Goal: Check status: Check status

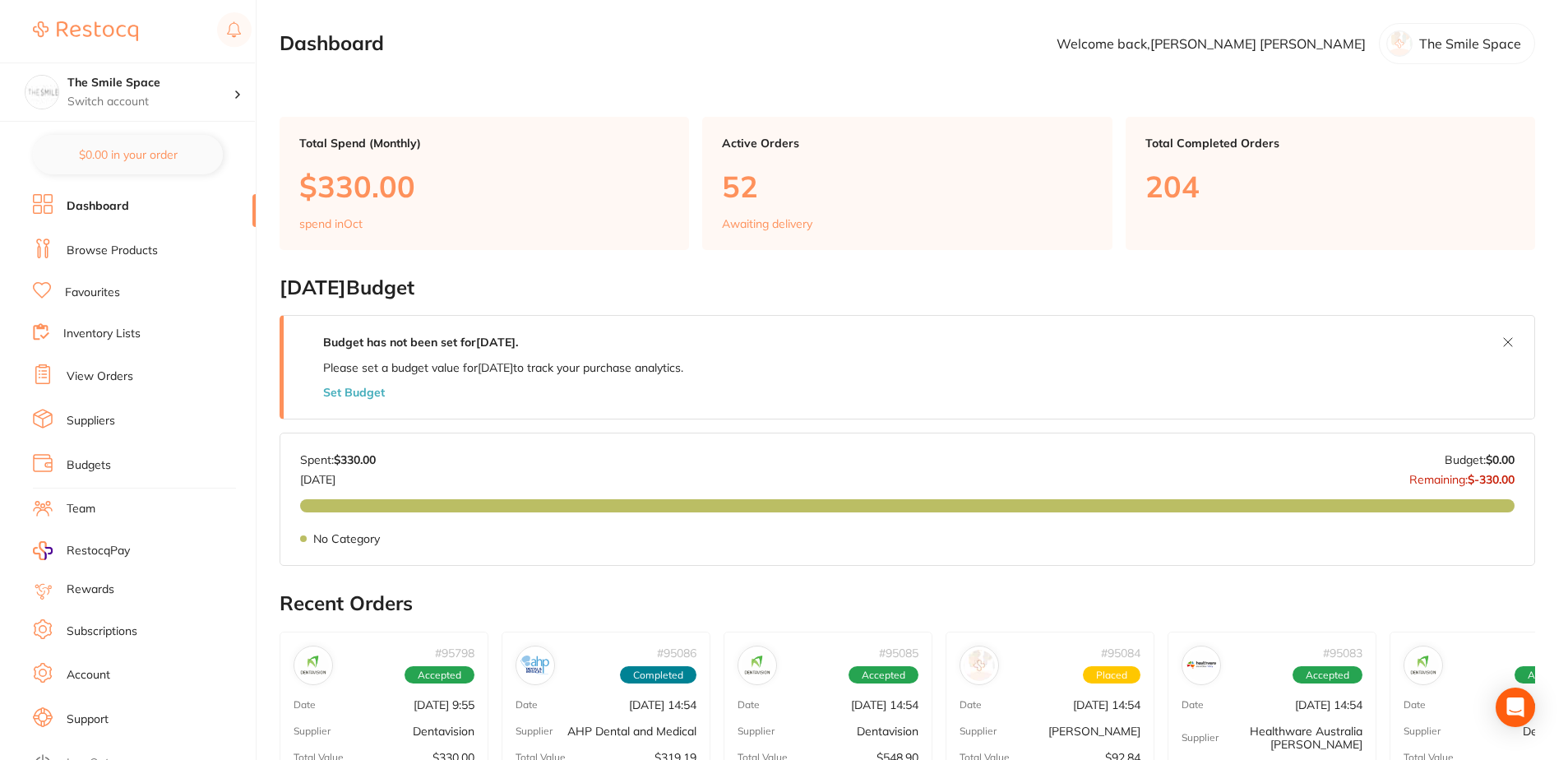
click at [140, 260] on li "Browse Products" at bounding box center [144, 250] width 223 height 25
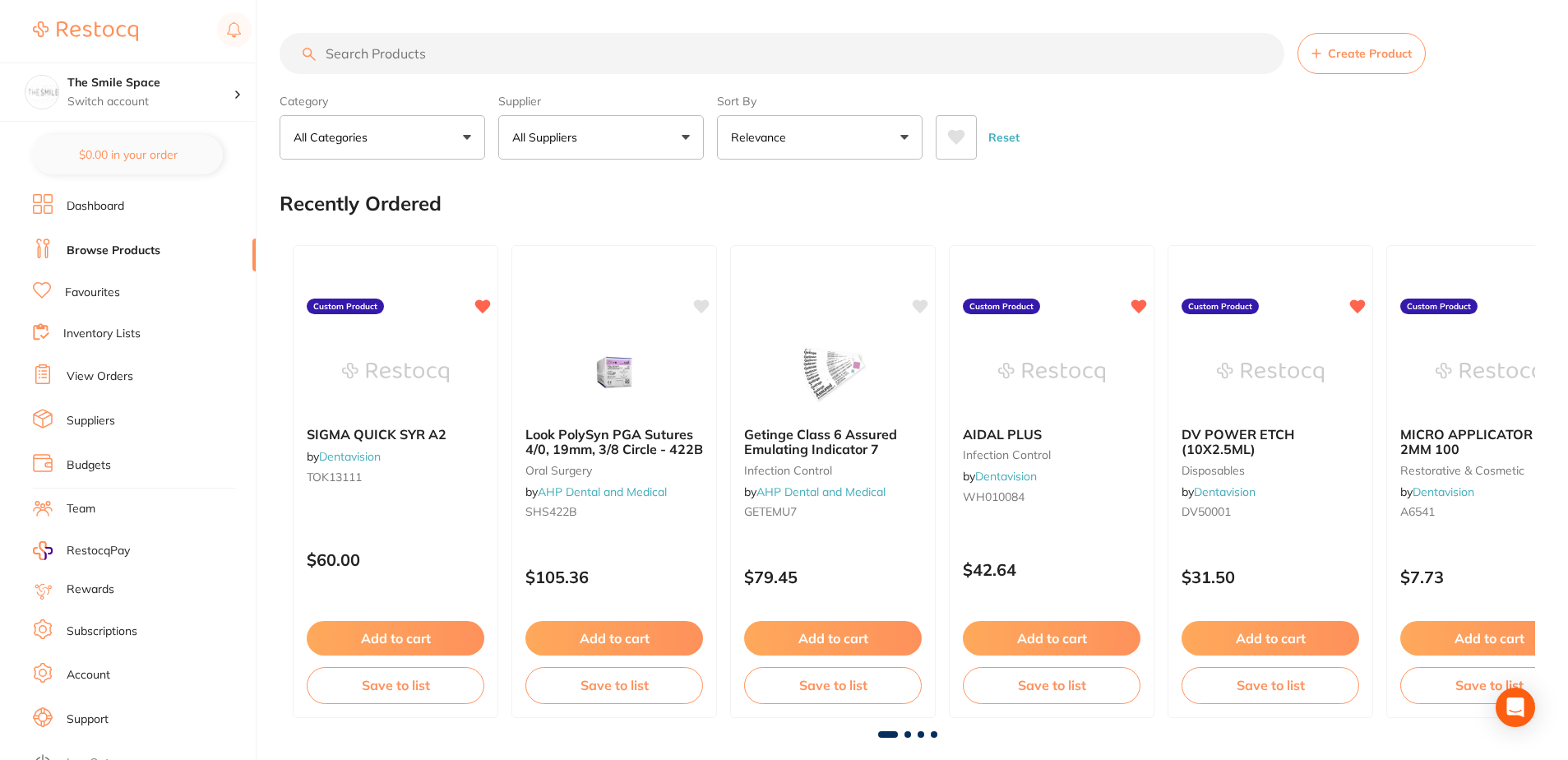
click at [414, 55] on input "search" at bounding box center [783, 53] width 1005 height 41
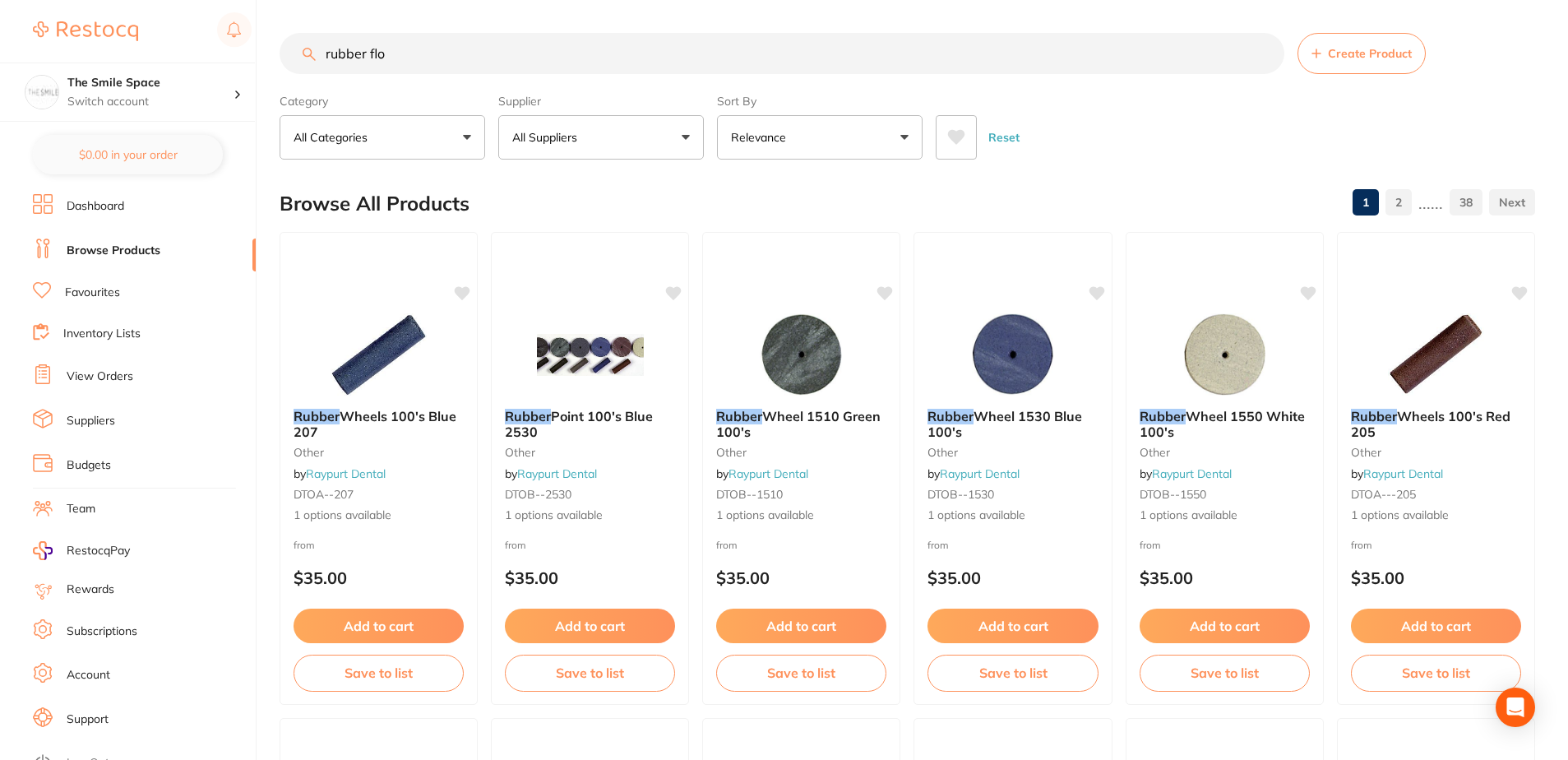
type input "rubber flo"
click at [92, 361] on ul "Dashboard Browse Products Favourites Inventory Lists View Orders Suppliers Budg…" at bounding box center [144, 478] width 223 height 567
click at [91, 370] on link "View Orders" at bounding box center [99, 377] width 67 height 16
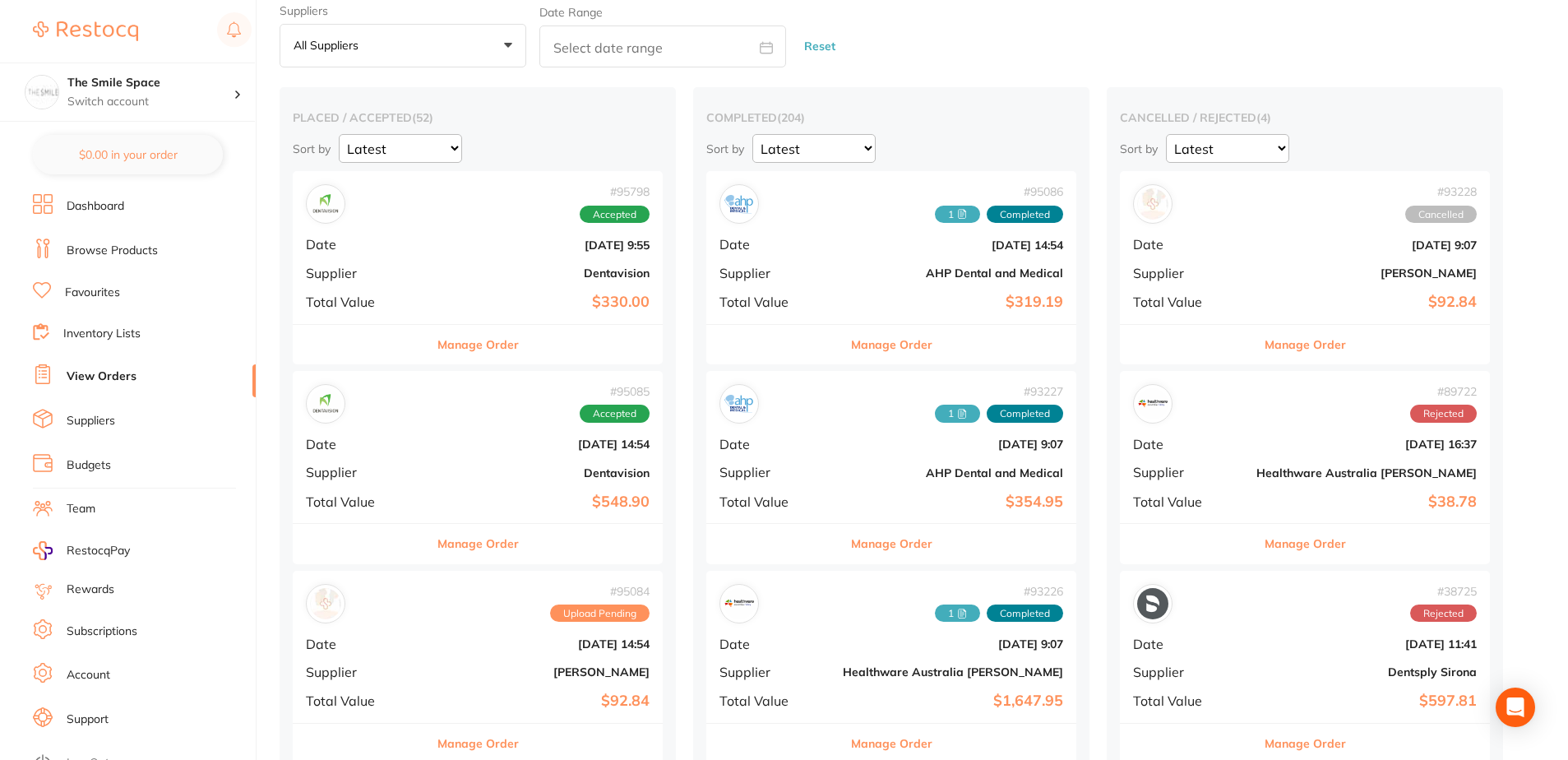
scroll to position [164, 0]
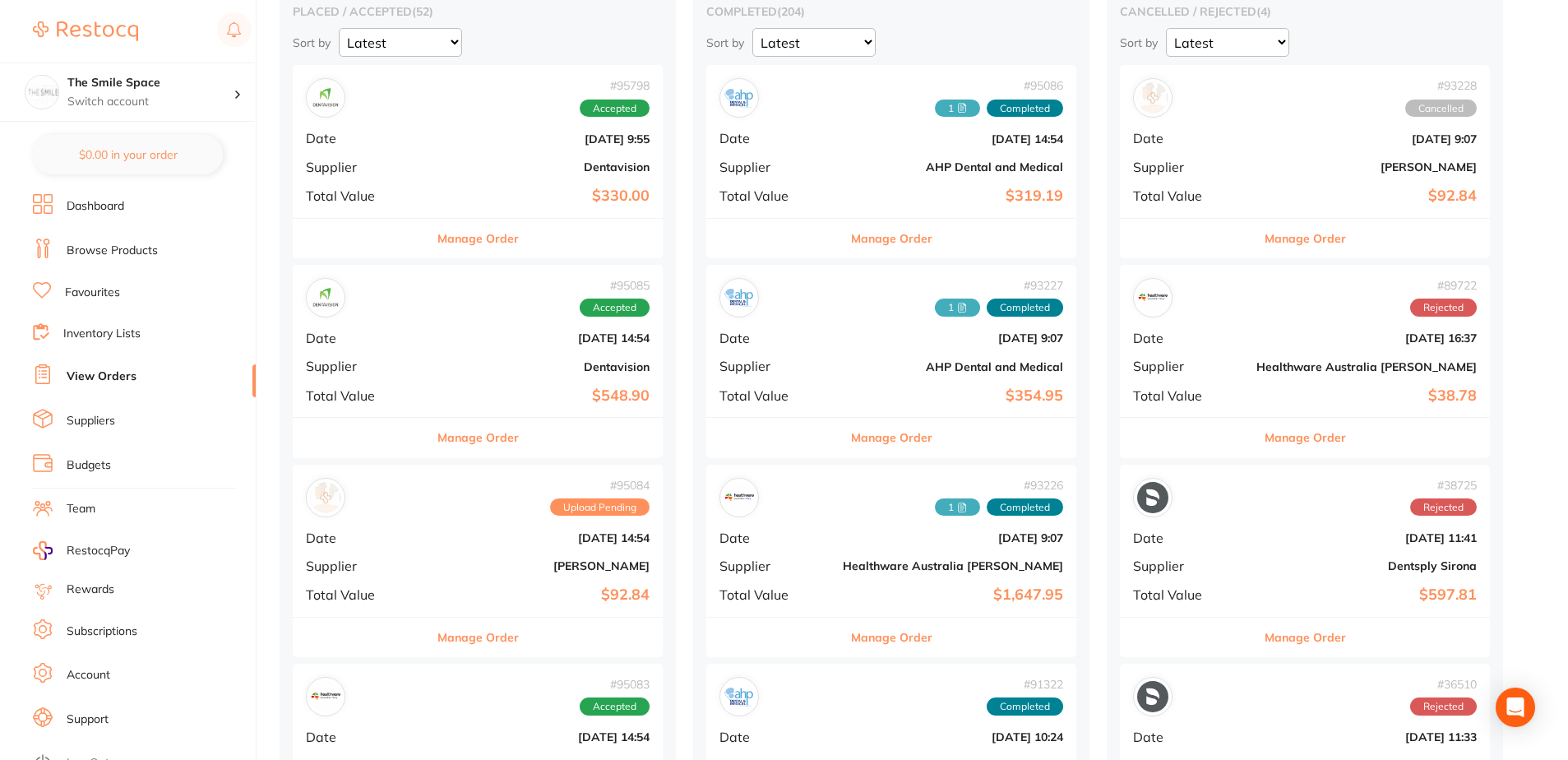
click at [464, 637] on button "Manage Order" at bounding box center [478, 637] width 81 height 39
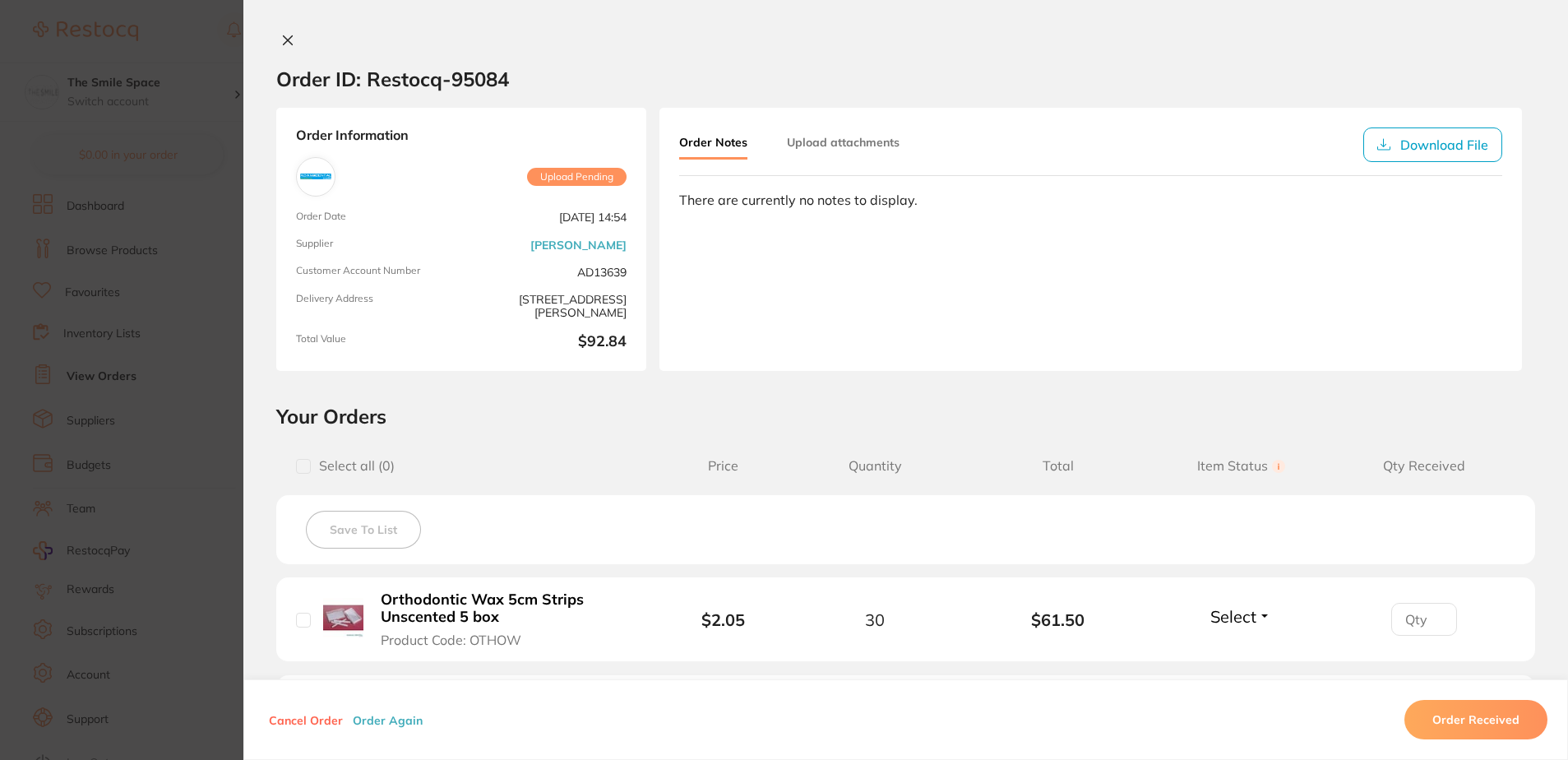
click at [152, 246] on section "Order ID: Restocq- 95084 Order Information Upload Pending Order Date [DATE] 14:…" at bounding box center [784, 380] width 1568 height 760
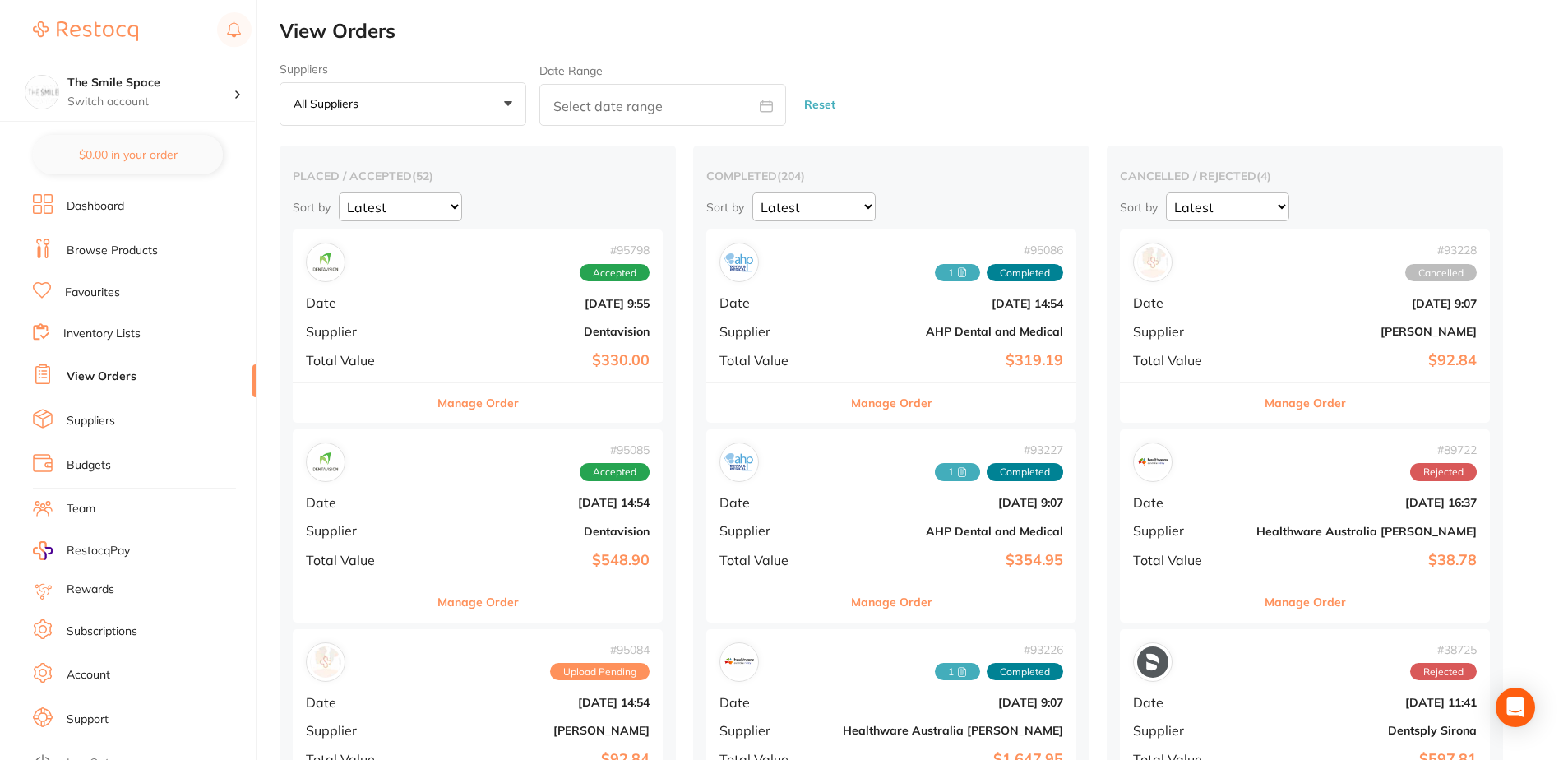
click at [151, 246] on link "Browse Products" at bounding box center [112, 251] width 91 height 16
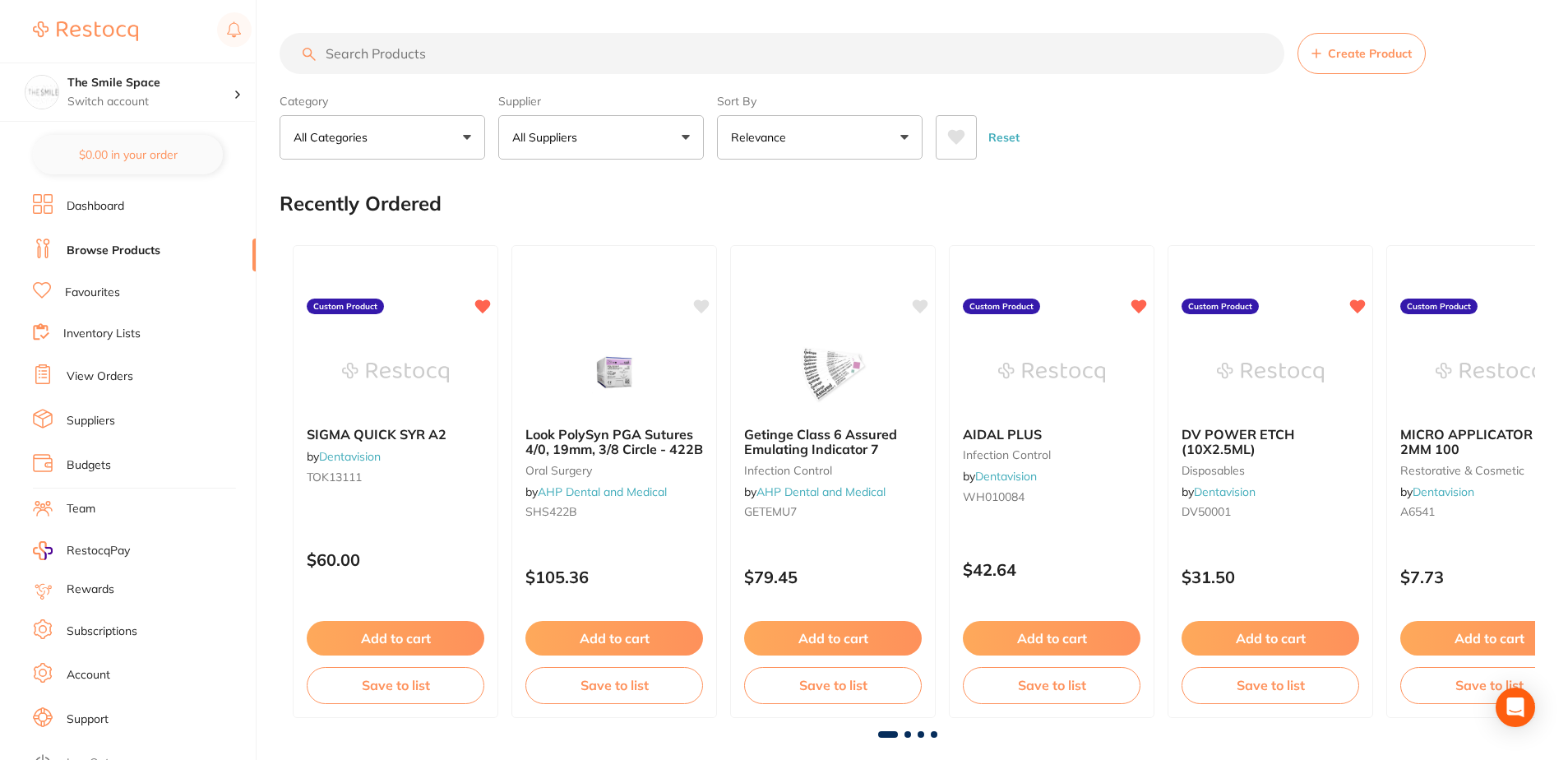
click at [430, 50] on input "search" at bounding box center [783, 53] width 1005 height 41
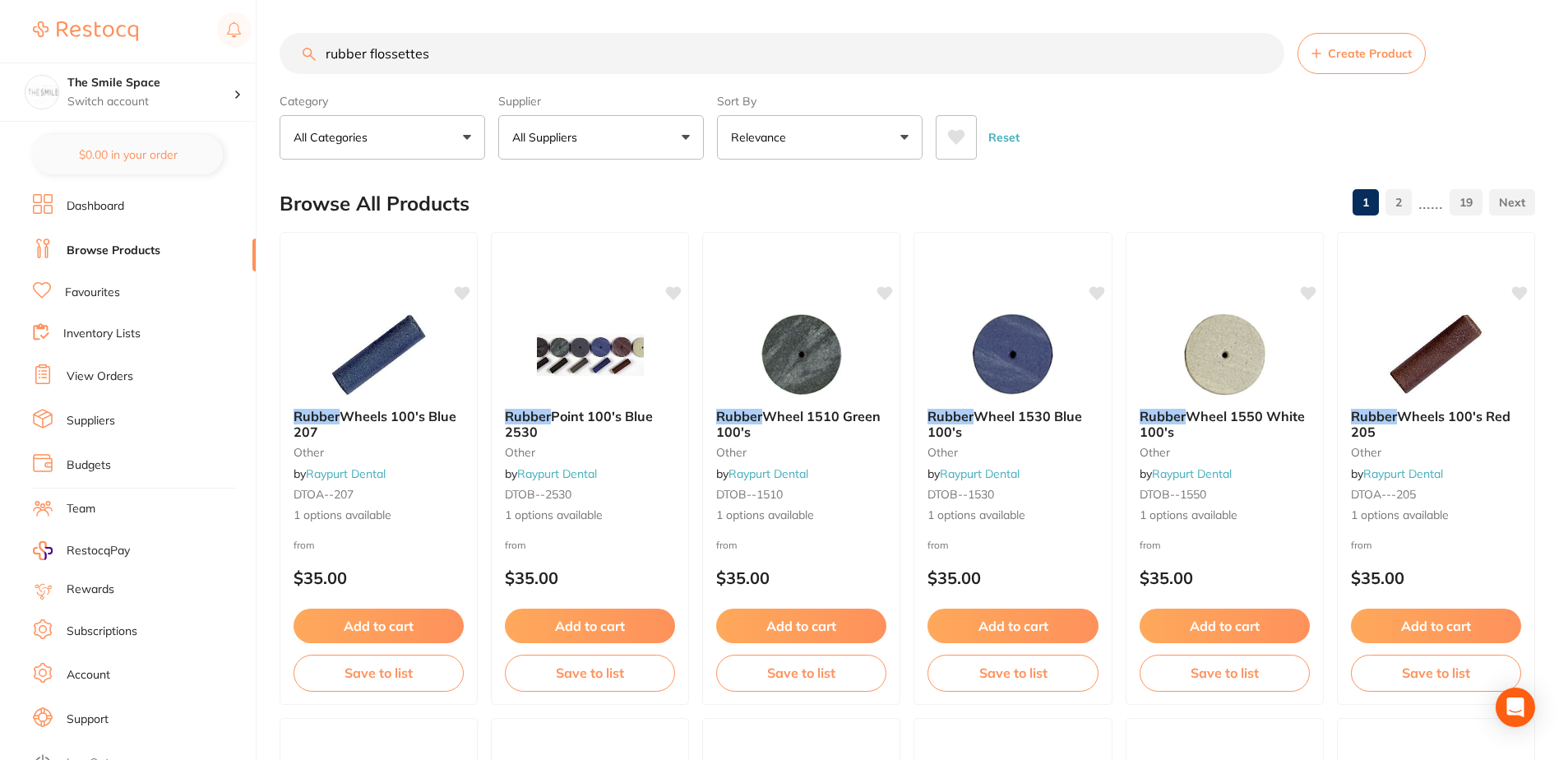
drag, startPoint x: 480, startPoint y: 43, endPoint x: 286, endPoint y: 47, distance: 194.0
click at [286, 47] on input "rubber flossettes" at bounding box center [783, 53] width 1005 height 41
drag, startPoint x: 467, startPoint y: 58, endPoint x: 52, endPoint y: 24, distance: 416.4
click at [46, 53] on div "$180.00 The Smile Space Switch account The Smile Space $0.00 in your order Dash…" at bounding box center [784, 380] width 1568 height 760
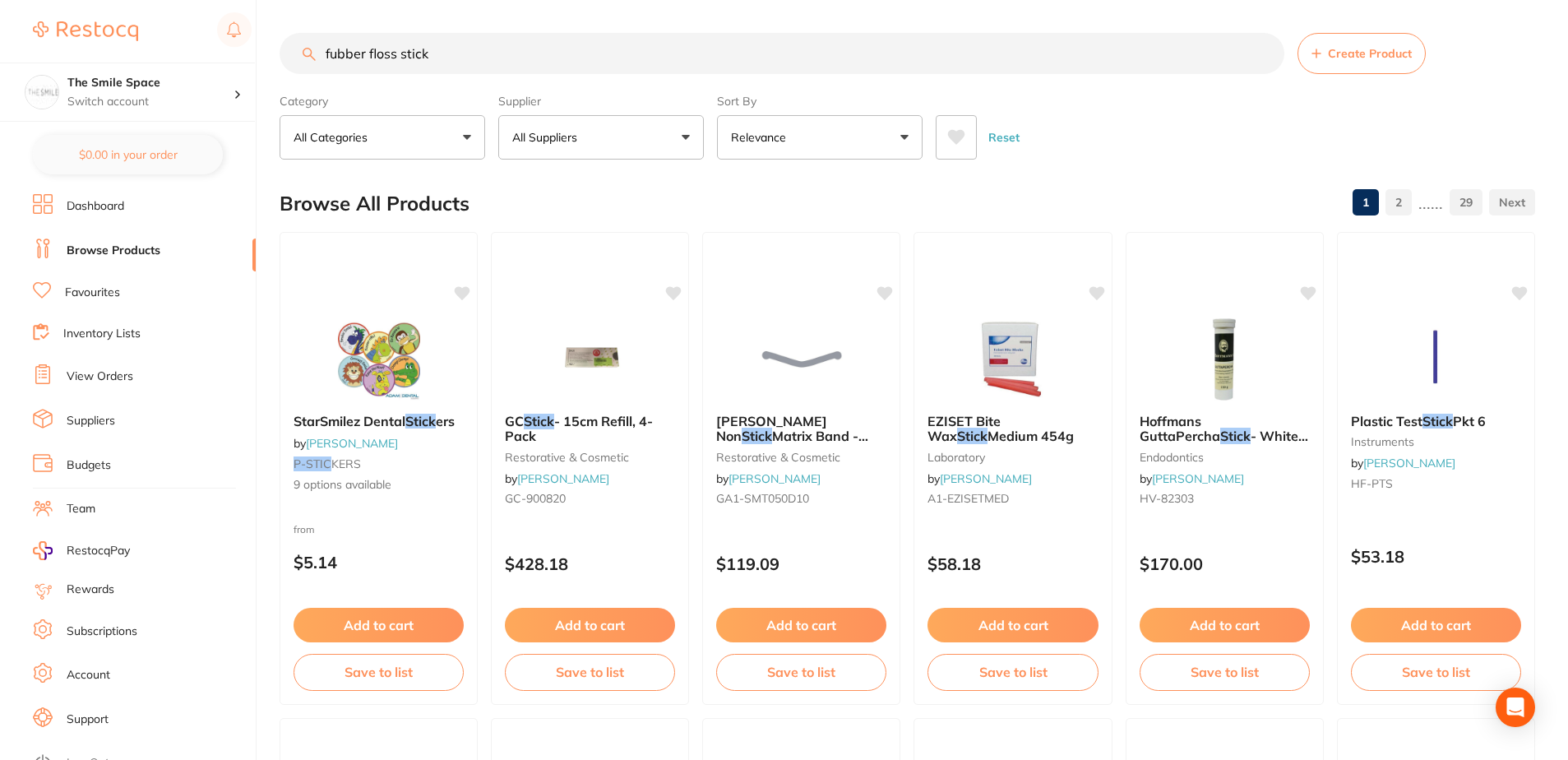
scroll to position [1, 0]
drag, startPoint x: 477, startPoint y: 61, endPoint x: 315, endPoint y: 72, distance: 162.4
click at [315, 72] on input "fubber floss stick" at bounding box center [783, 53] width 1005 height 41
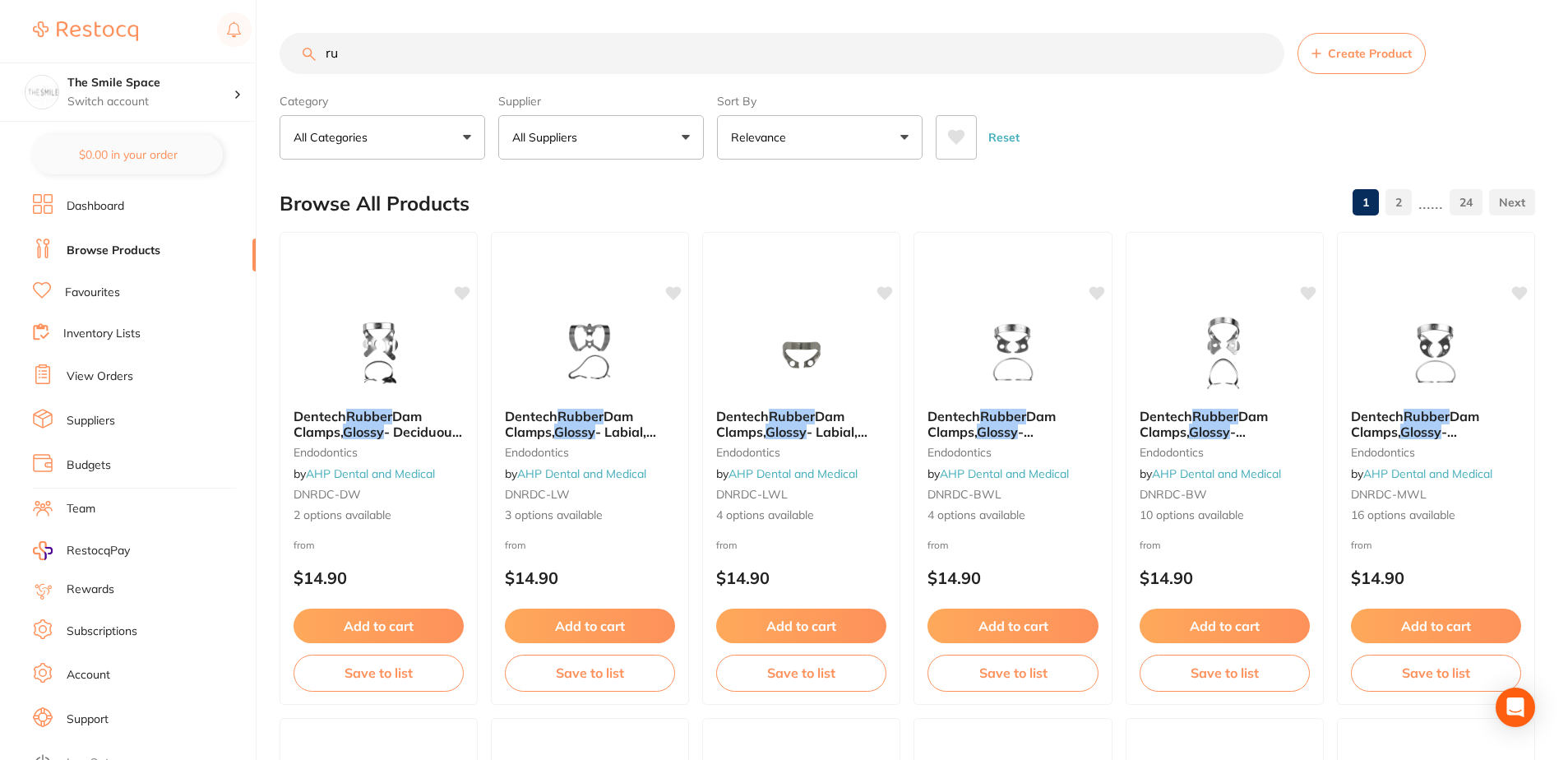
type input "r"
type input "flossette"
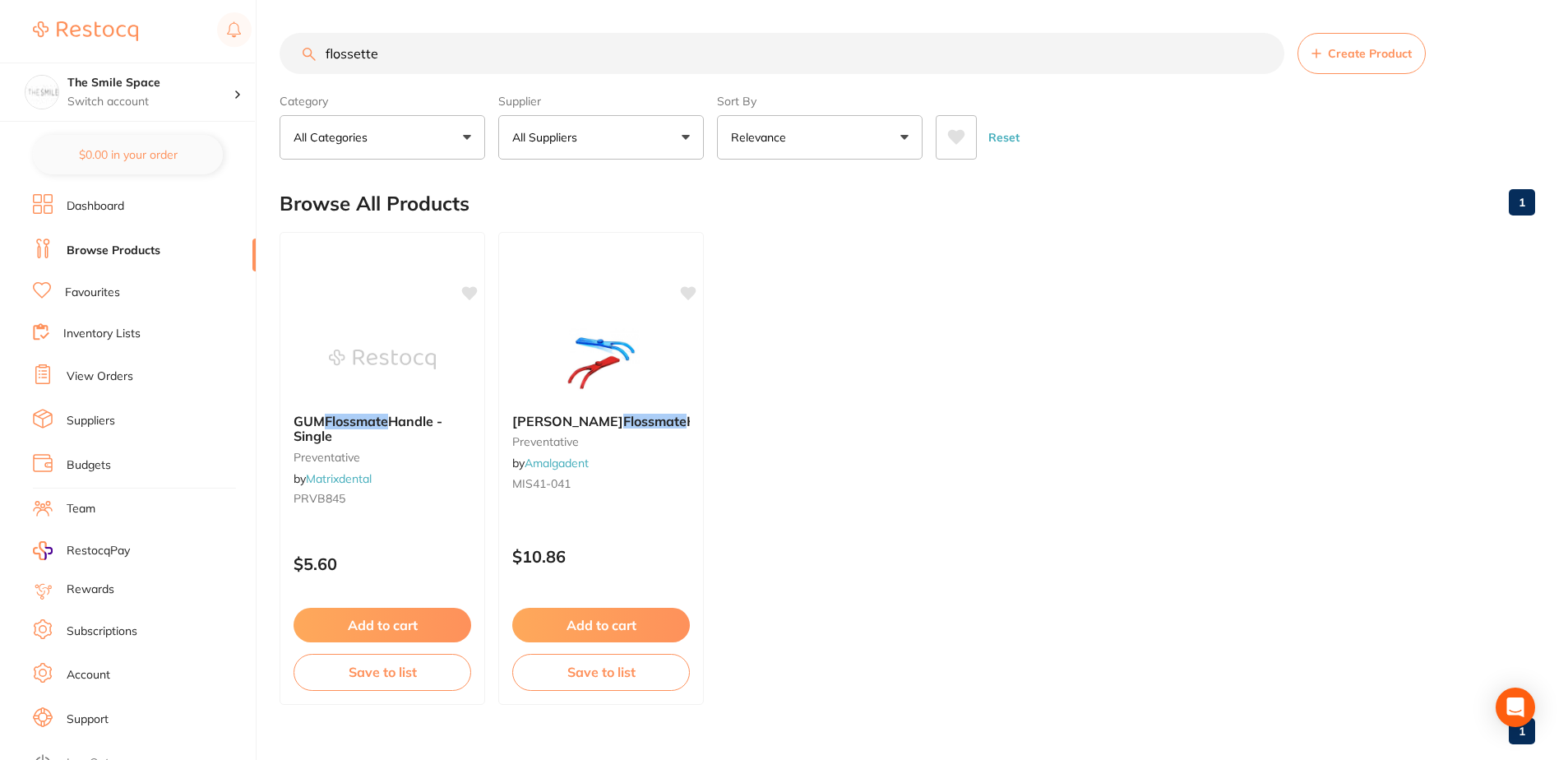
click at [108, 379] on link "View Orders" at bounding box center [99, 377] width 67 height 16
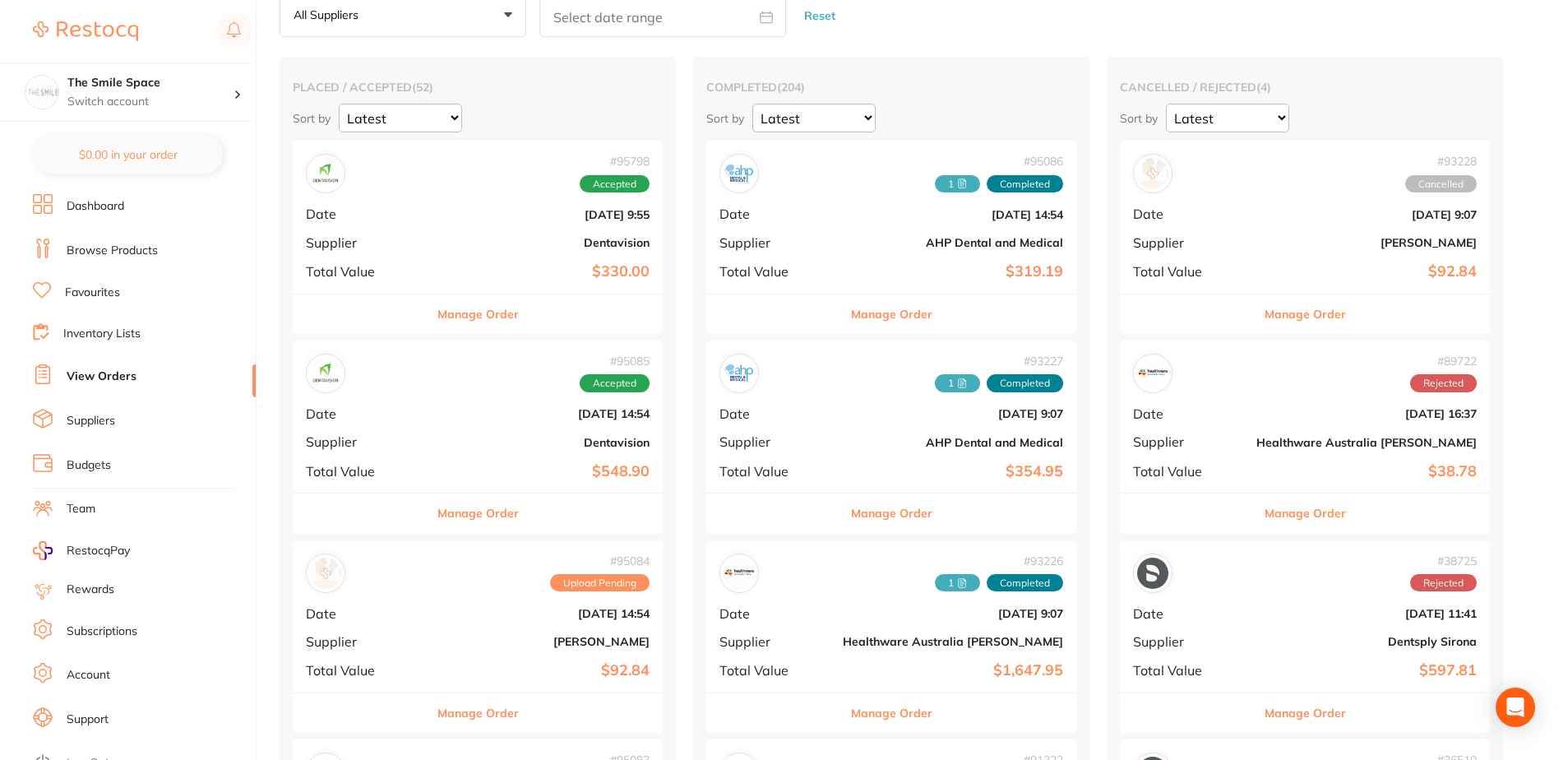
scroll to position [164, 0]
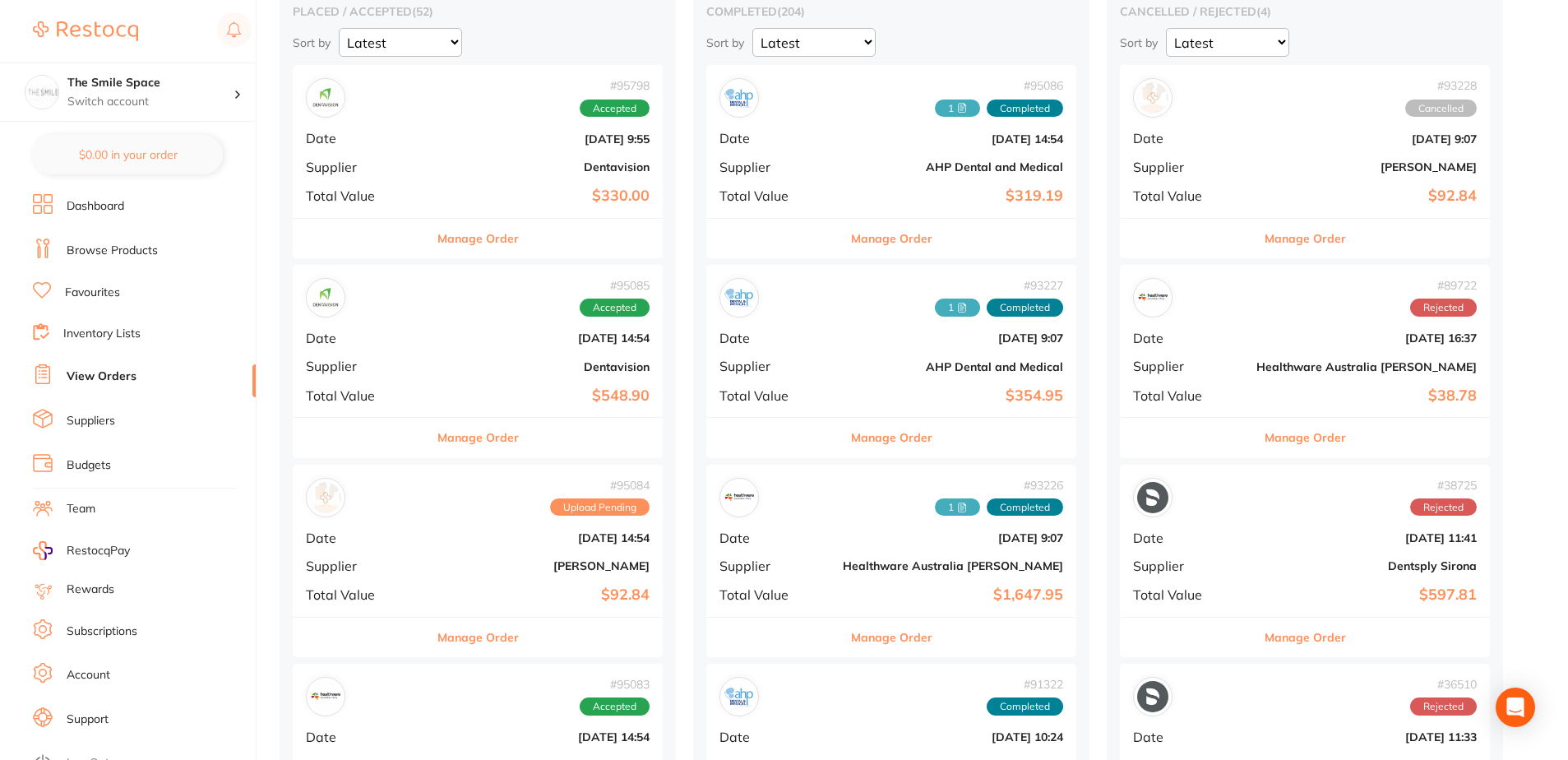
click at [464, 585] on div "# 95084 Upload Pending Date [DATE] 14:54 Supplier [PERSON_NAME] Total Value $92…" at bounding box center [478, 540] width 370 height 152
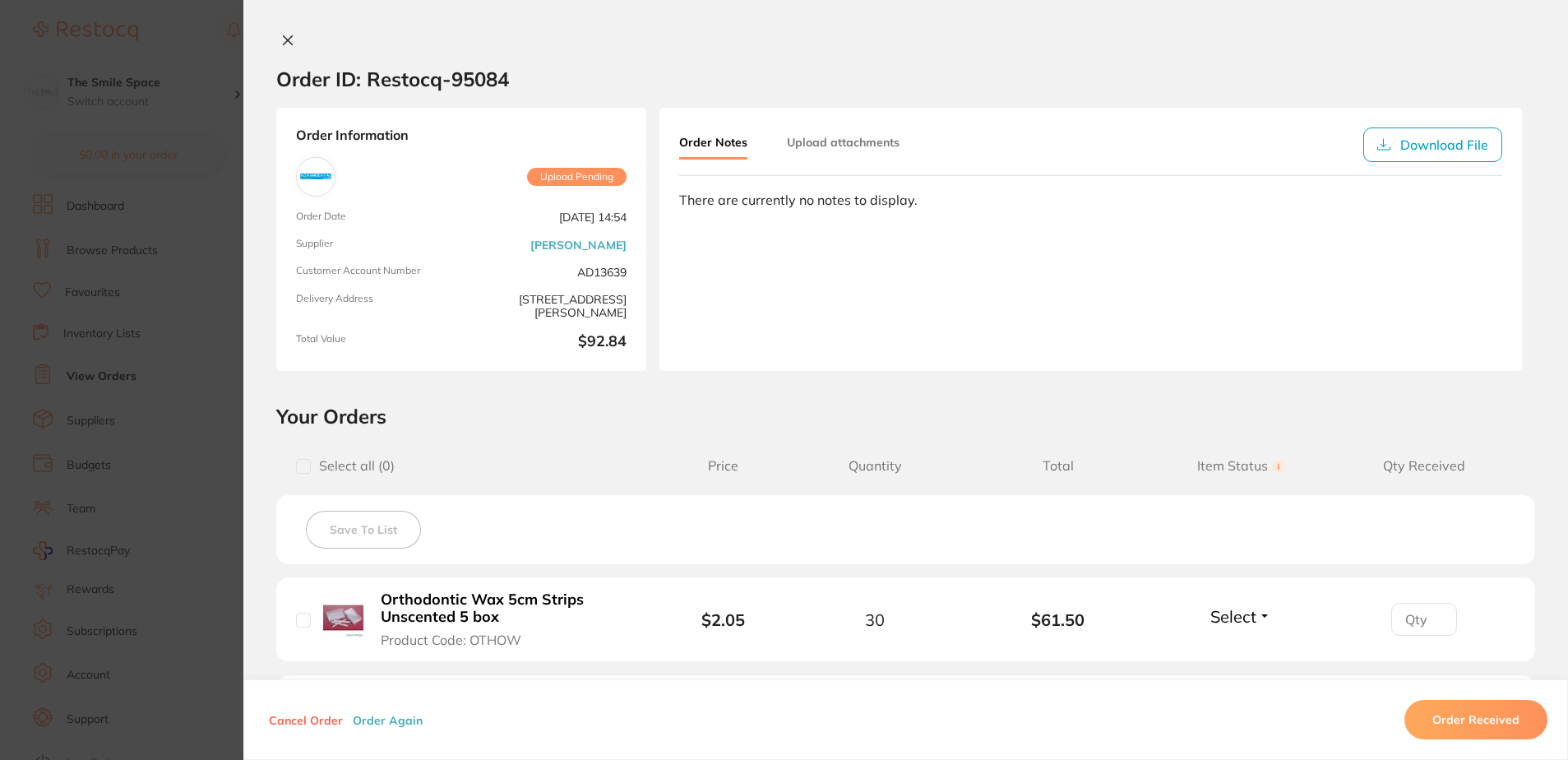
click at [210, 205] on section "Order ID: Restocq- 95084 Order Information Upload Pending Order Date [DATE] 14:…" at bounding box center [784, 380] width 1568 height 760
